Goal: Task Accomplishment & Management: Manage account settings

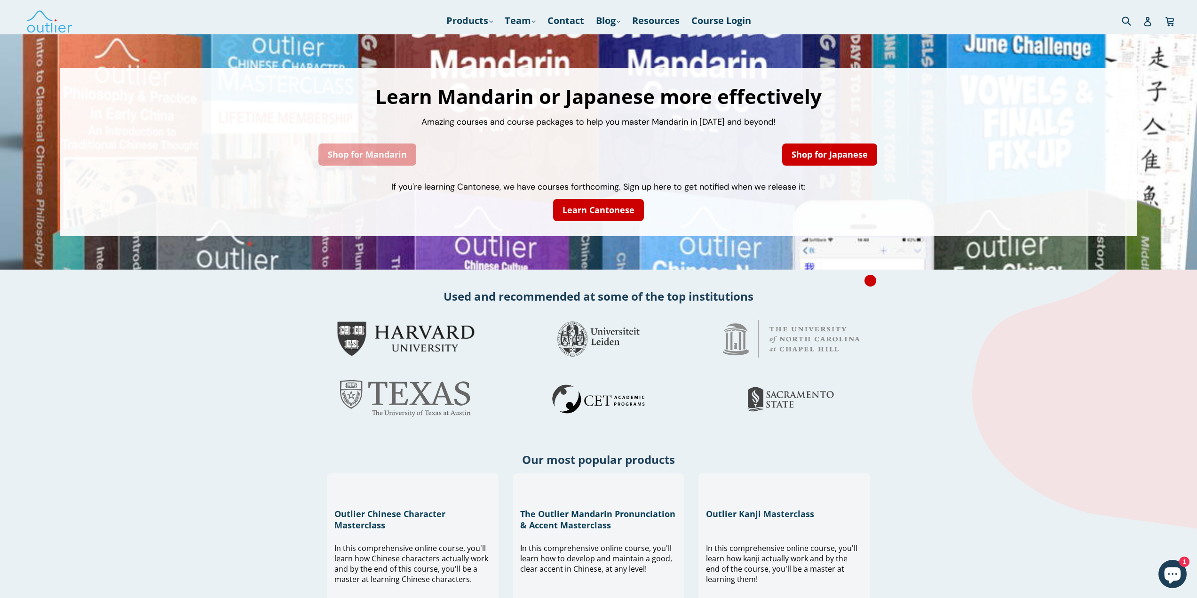
click at [364, 153] on link "Shop for Mandarin" at bounding box center [367, 154] width 98 height 22
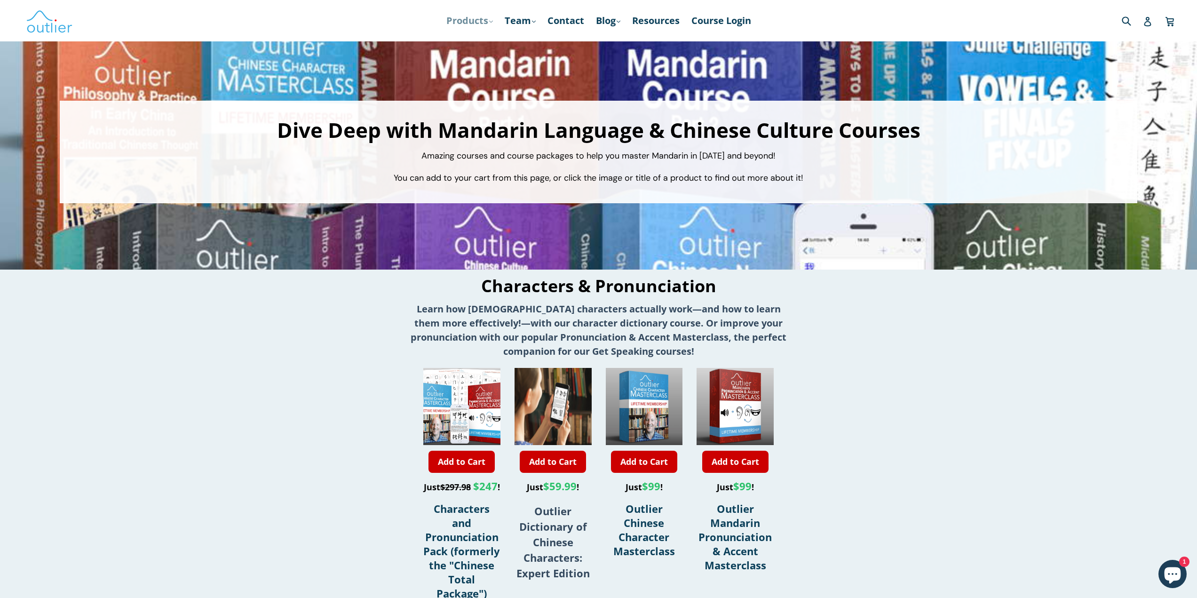
click at [475, 21] on link "Products .cls-1{fill:#231f20} expand" at bounding box center [470, 20] width 56 height 17
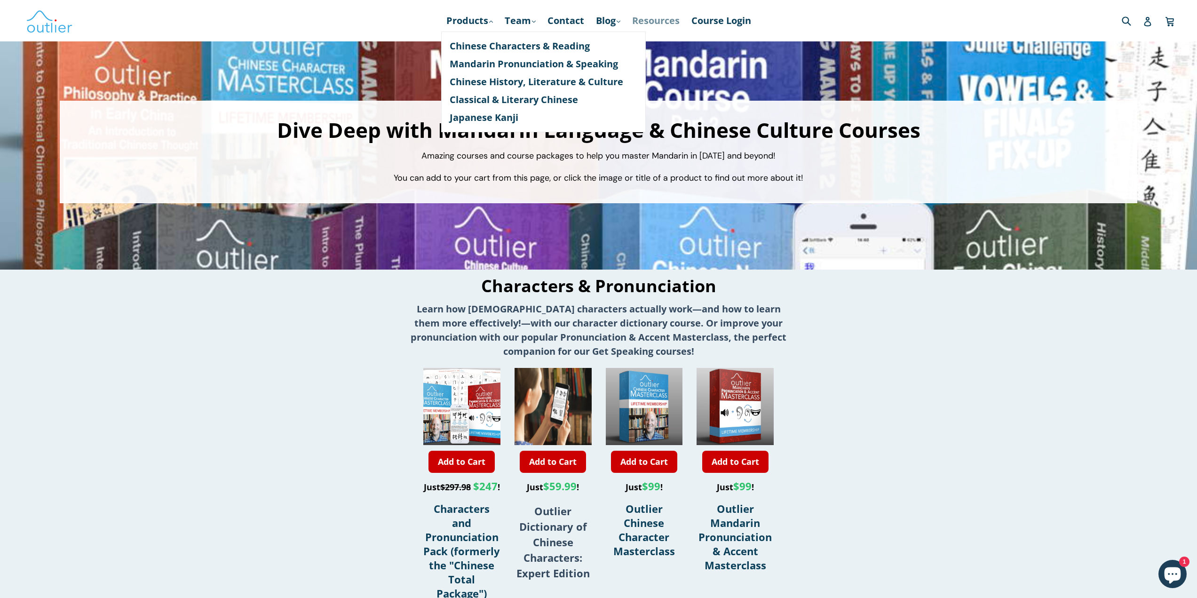
click at [661, 23] on link "Resources" at bounding box center [655, 20] width 57 height 17
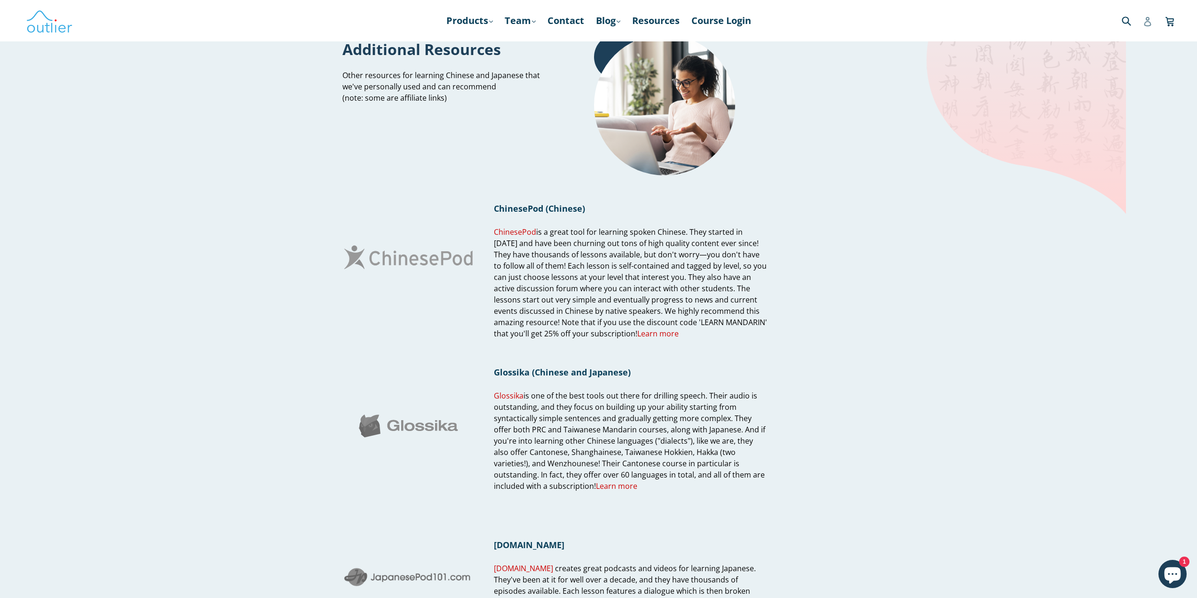
click at [1148, 23] on icon at bounding box center [1147, 21] width 9 height 9
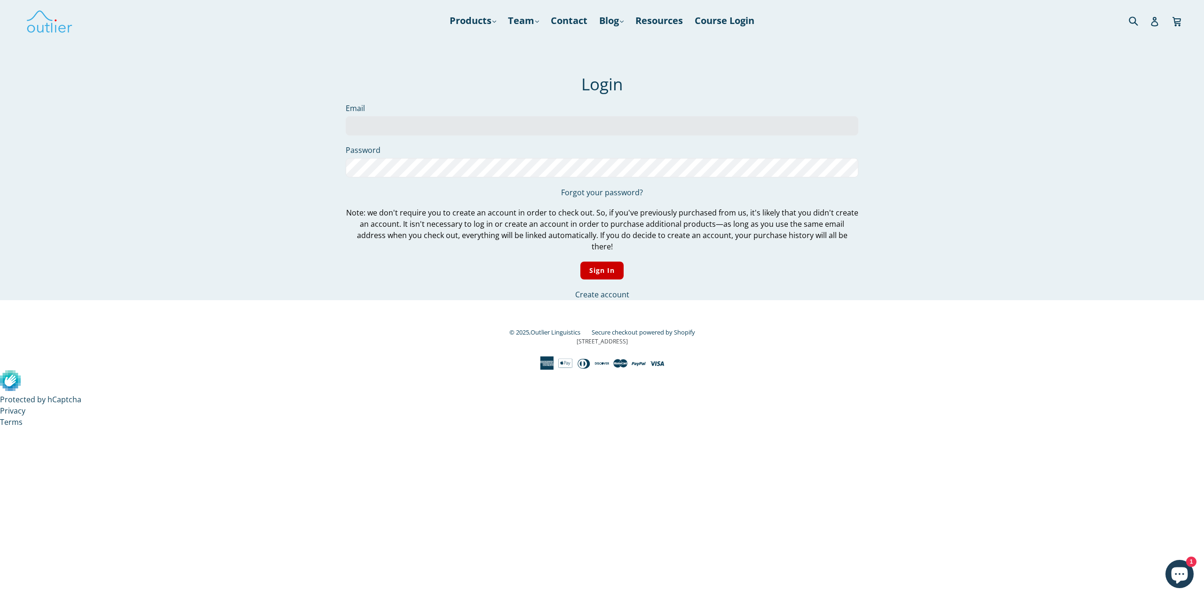
click at [454, 125] on input "Email" at bounding box center [602, 125] width 513 height 19
type input "fanto.chinese@gmail.com"
click at [606, 261] on input "Sign In" at bounding box center [602, 270] width 44 height 18
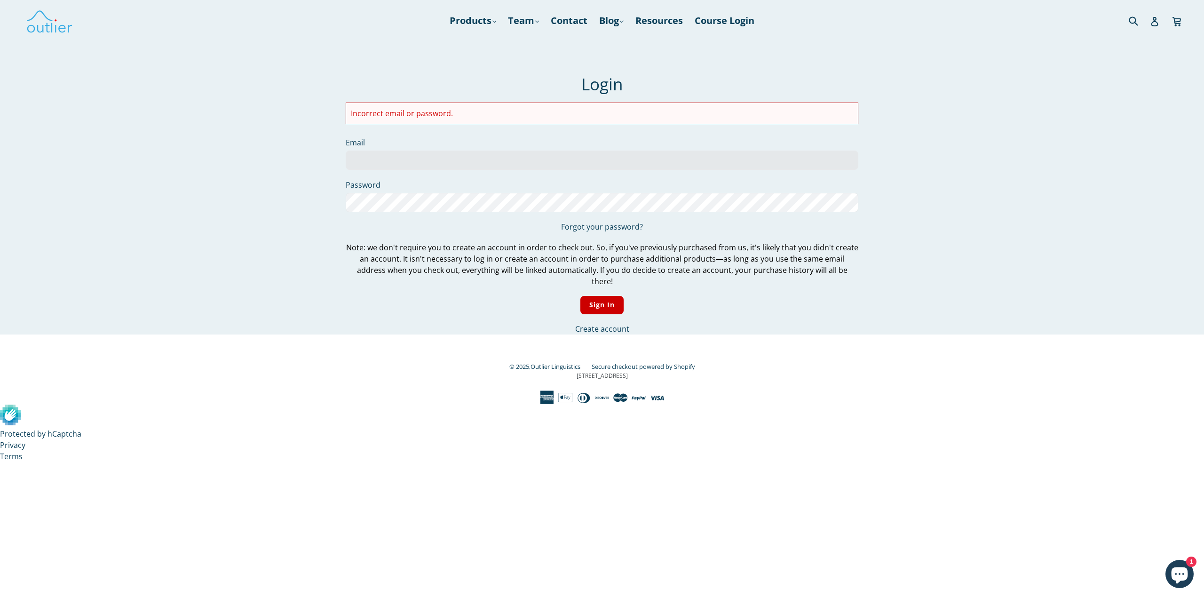
click at [454, 116] on li "Incorrect email or password." at bounding box center [602, 113] width 502 height 11
click at [428, 161] on input "Email" at bounding box center [602, 159] width 513 height 19
type input "[PERSON_NAME][EMAIL_ADDRESS][DOMAIN_NAME]"
click at [602, 296] on input "Sign In" at bounding box center [602, 305] width 44 height 18
click at [602, 227] on link "Forgot your password?" at bounding box center [602, 227] width 82 height 10
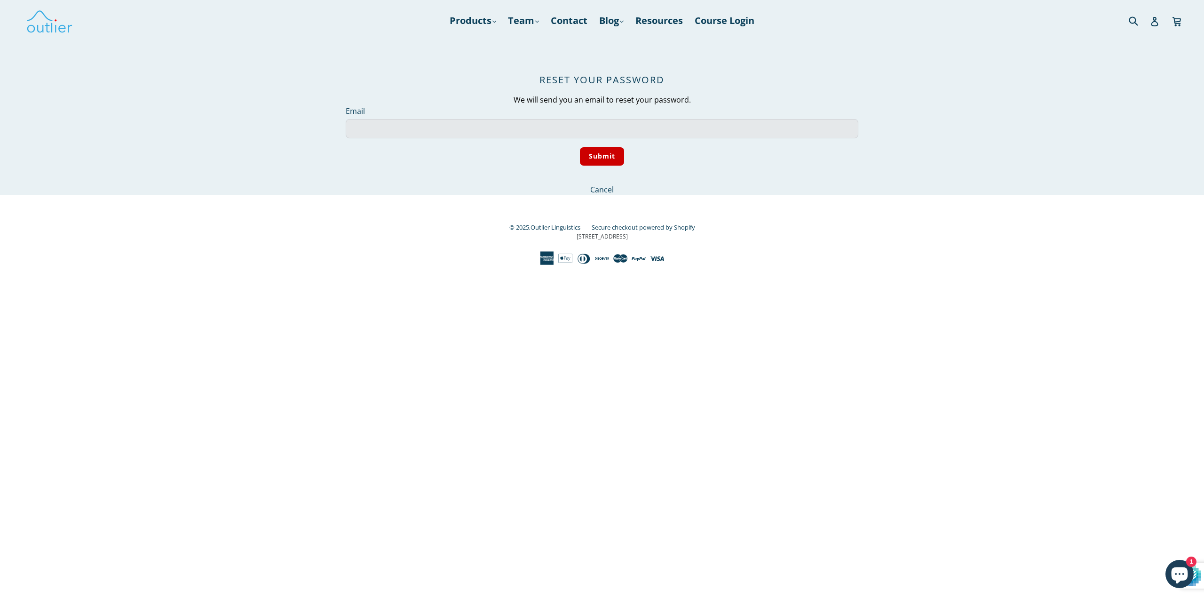
click at [441, 123] on input "Email" at bounding box center [602, 128] width 513 height 19
type input "[PERSON_NAME][EMAIL_ADDRESS][DOMAIN_NAME]"
click at [602, 157] on input "Submit" at bounding box center [602, 156] width 45 height 18
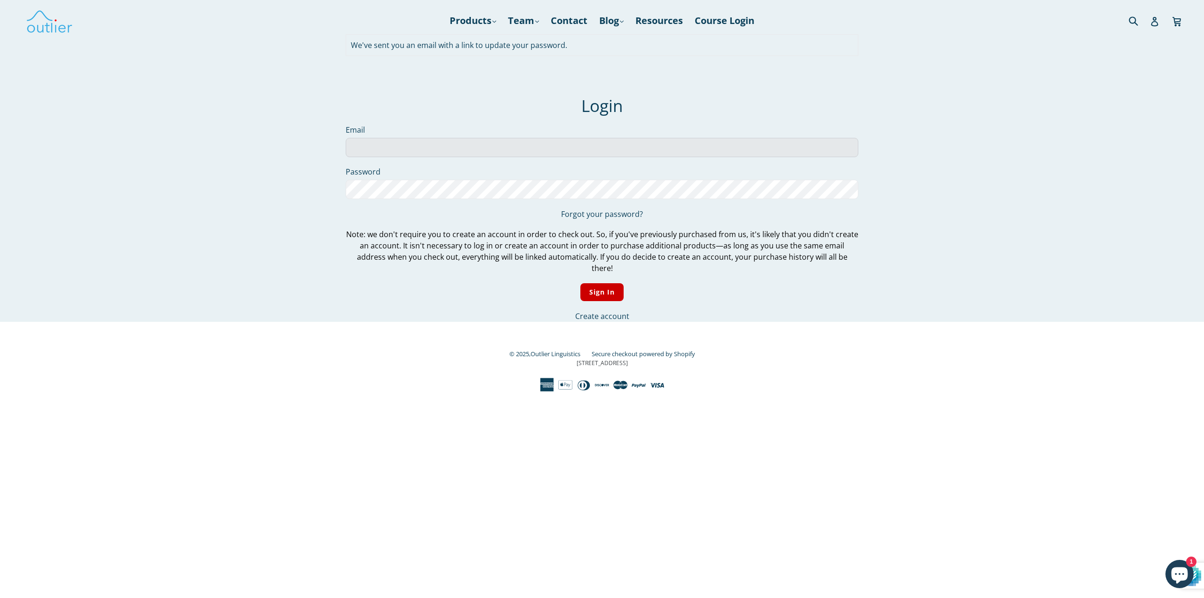
click at [419, 143] on input "Email" at bounding box center [602, 147] width 513 height 19
type input "fanto.chinese@gmail.com"
drag, startPoint x: 455, startPoint y: 151, endPoint x: 285, endPoint y: 147, distance: 170.3
click at [285, 147] on main "We've sent you an email with a link to update your password. Login Email fanto.…" at bounding box center [602, 157] width 1204 height 327
click at [600, 288] on input "Sign In" at bounding box center [602, 292] width 44 height 18
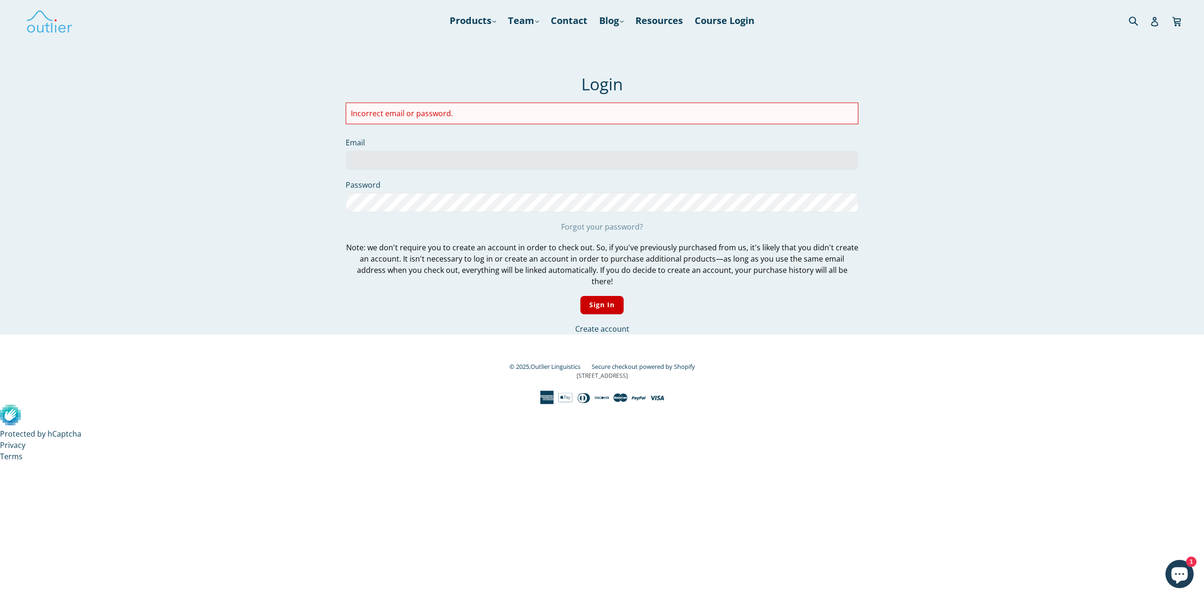
click at [594, 227] on link "Forgot your password?" at bounding box center [602, 227] width 82 height 10
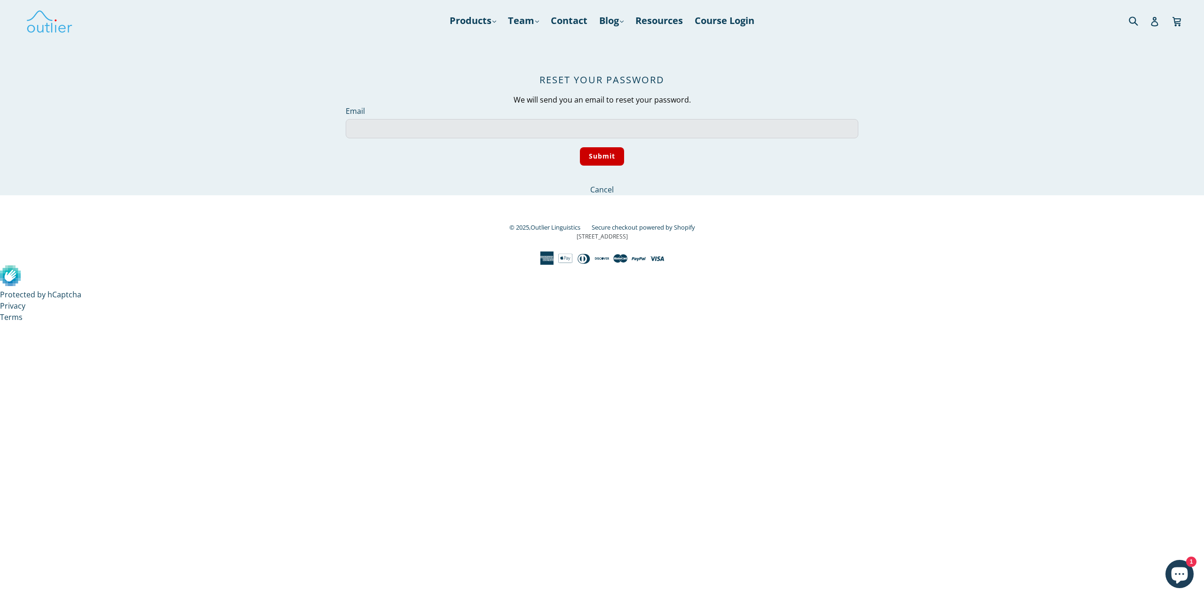
click at [432, 130] on input "Email" at bounding box center [602, 128] width 513 height 19
paste input "[PERSON_NAME][EMAIL_ADDRESS][DOMAIN_NAME]"
type input "[PERSON_NAME][EMAIL_ADDRESS][DOMAIN_NAME]"
click at [600, 158] on input "Submit" at bounding box center [602, 156] width 45 height 18
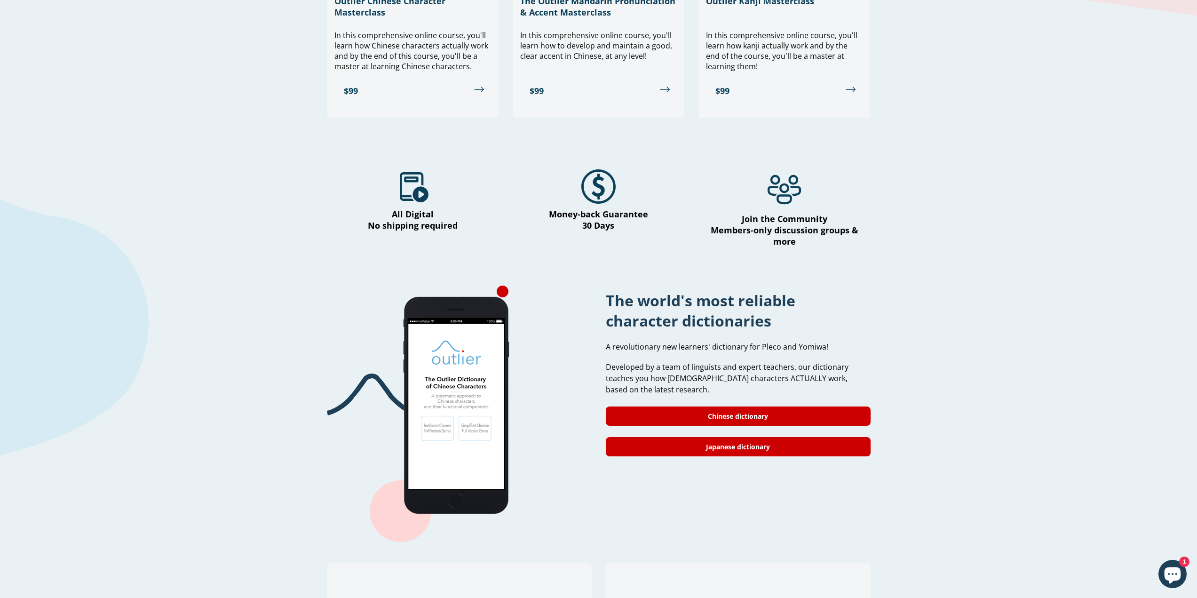
scroll to position [517, 0]
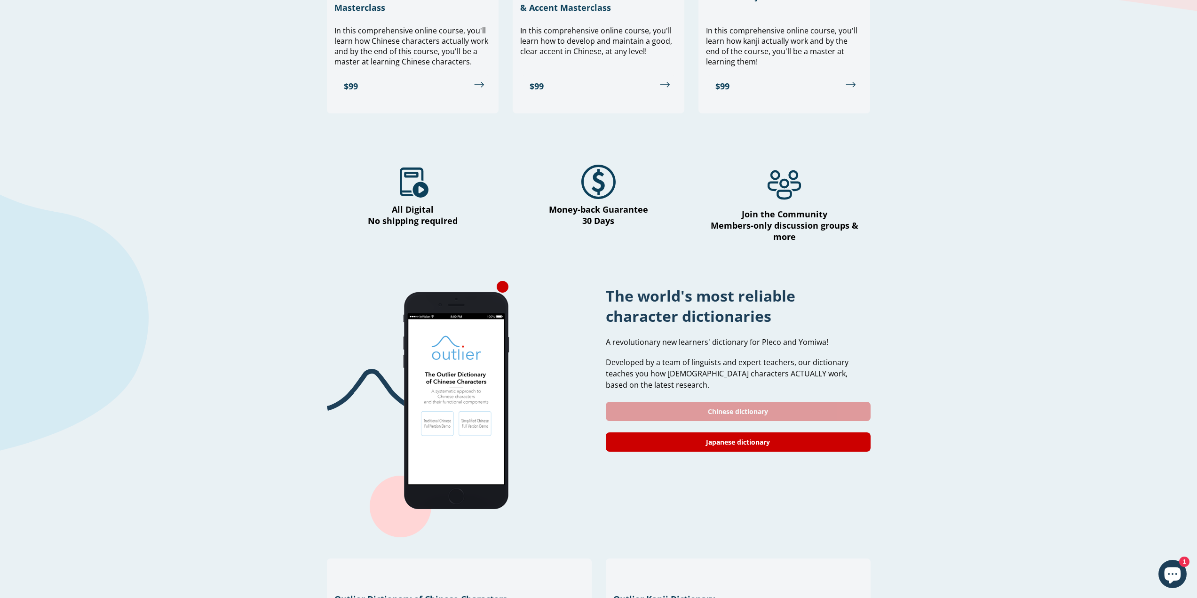
click at [744, 404] on link "Chinese dictionary" at bounding box center [738, 411] width 265 height 19
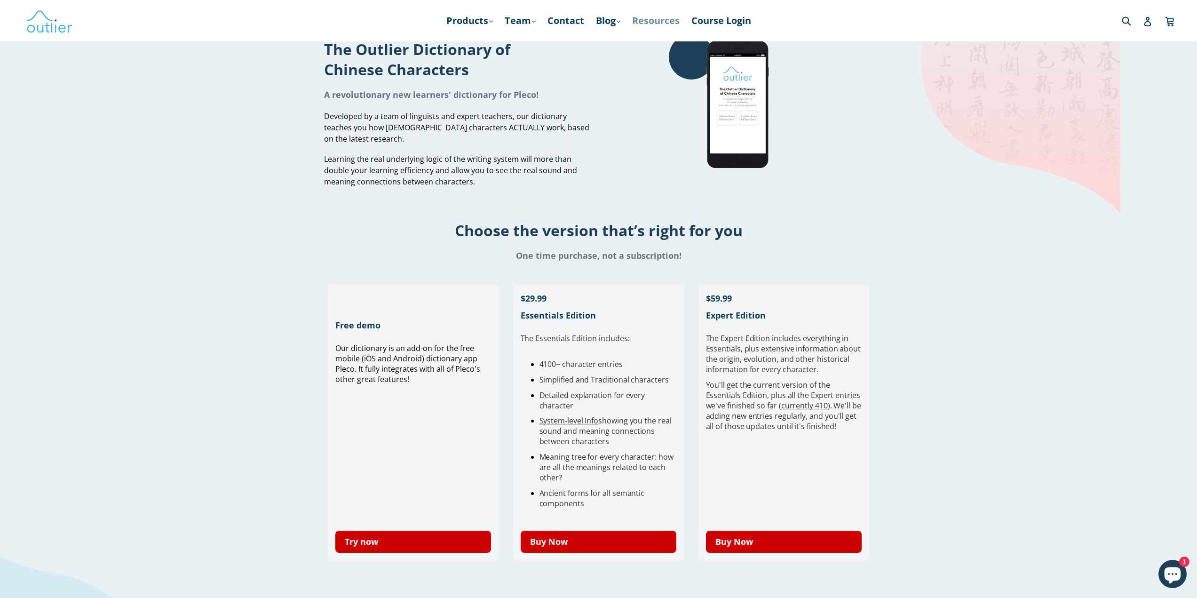
click at [651, 20] on link "Resources" at bounding box center [655, 20] width 57 height 17
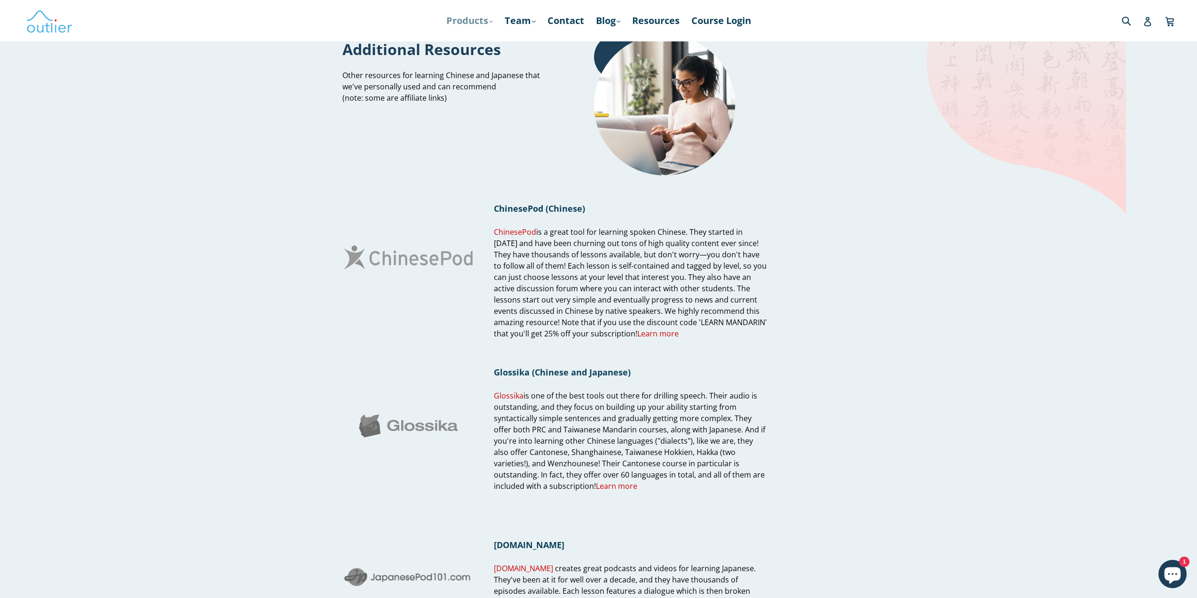
click at [471, 22] on link "Products .cls-1{fill:#231f20} expand" at bounding box center [470, 20] width 56 height 17
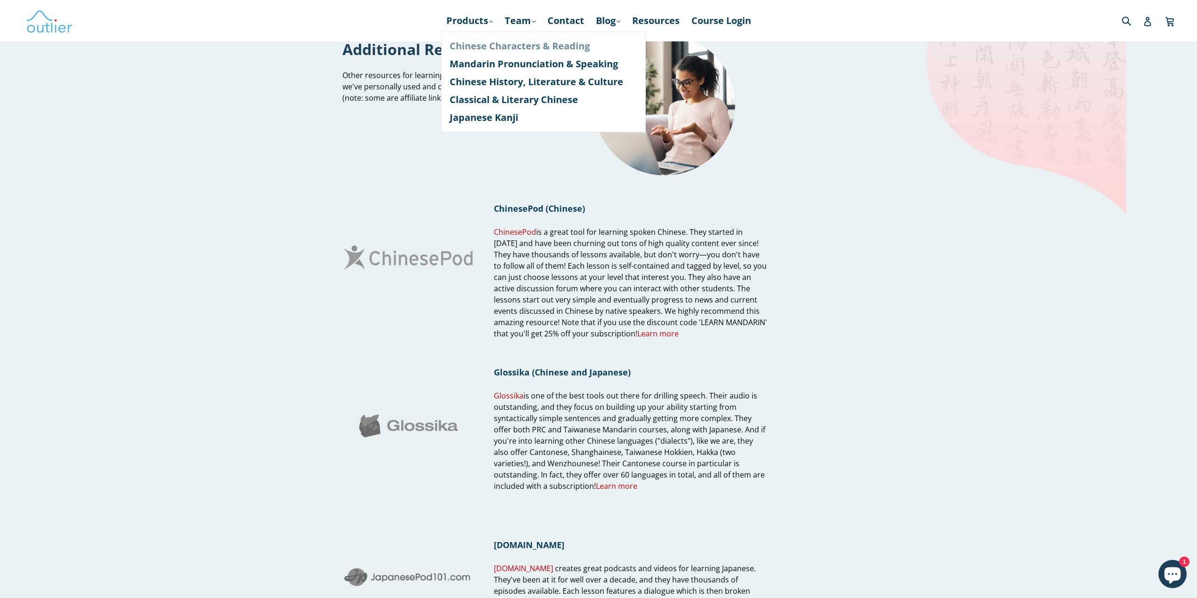
click at [470, 46] on link "Chinese Characters & Reading" at bounding box center [544, 46] width 188 height 18
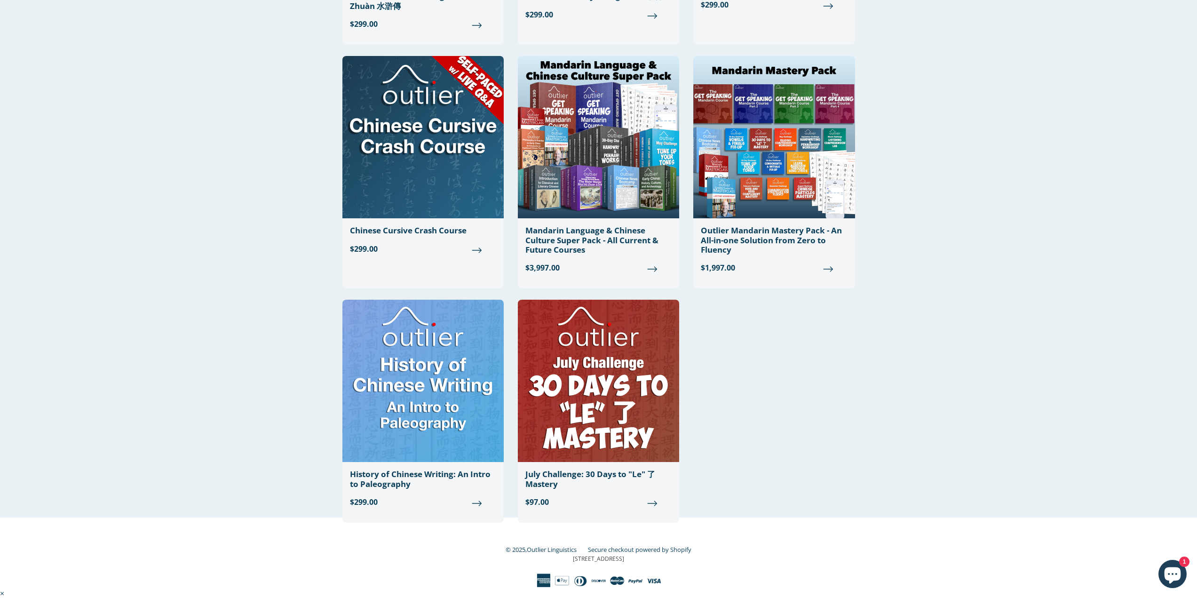
scroll to position [765, 0]
